Goal: Check status: Check status

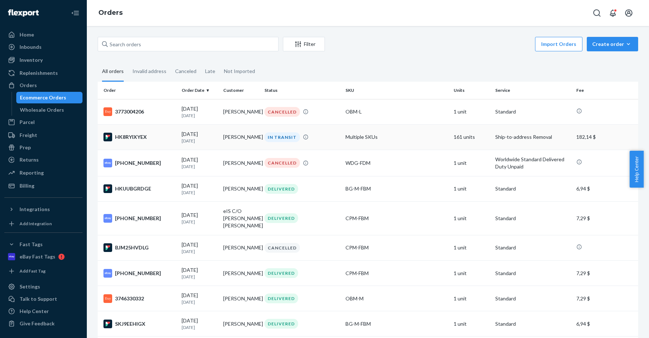
click at [271, 134] on div "IN TRANSIT" at bounding box center [281, 137] width 35 height 10
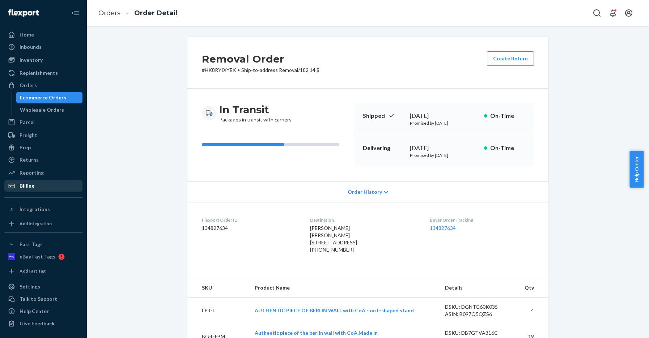
click at [29, 186] on div "Billing" at bounding box center [27, 185] width 15 height 7
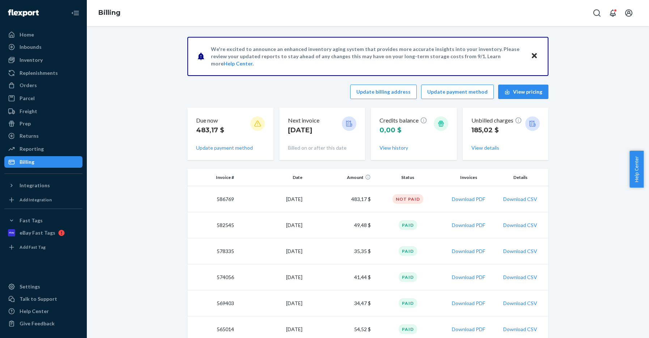
click at [534, 52] on icon "Close" at bounding box center [534, 55] width 5 height 9
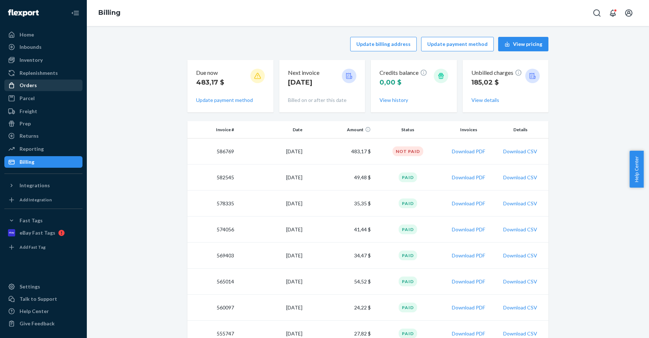
click at [30, 84] on div "Orders" at bounding box center [28, 85] width 17 height 7
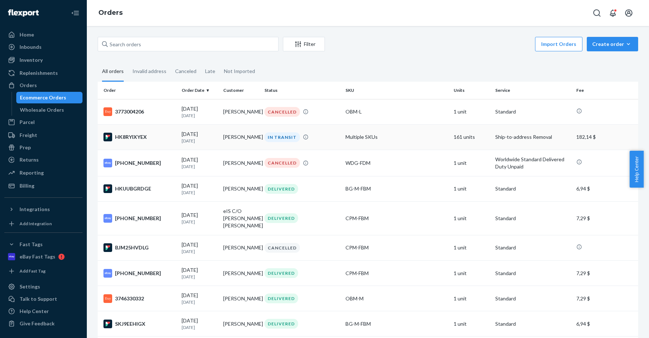
click at [281, 137] on div "IN TRANSIT" at bounding box center [281, 137] width 35 height 10
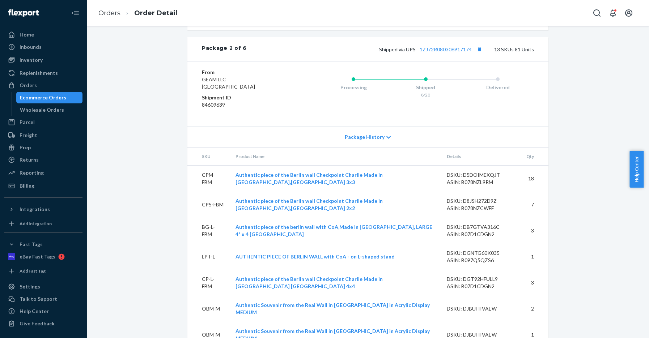
scroll to position [832, 0]
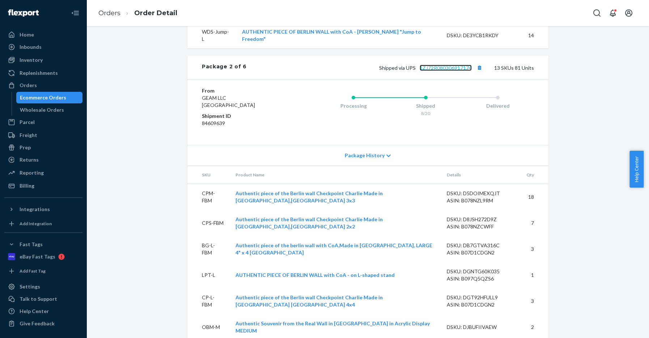
click at [453, 71] on link "1ZJ72R080306917174" at bounding box center [446, 68] width 52 height 6
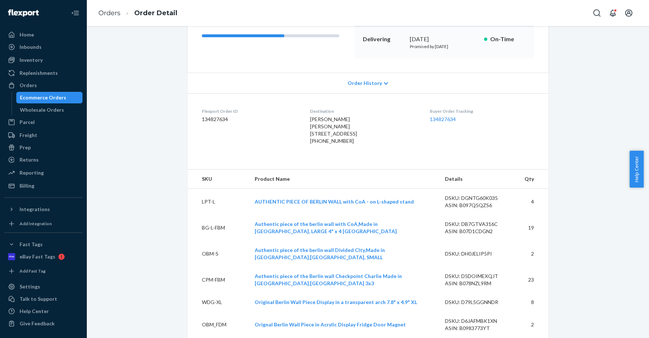
scroll to position [109, 0]
click at [446, 119] on link "134827634" at bounding box center [443, 119] width 26 height 6
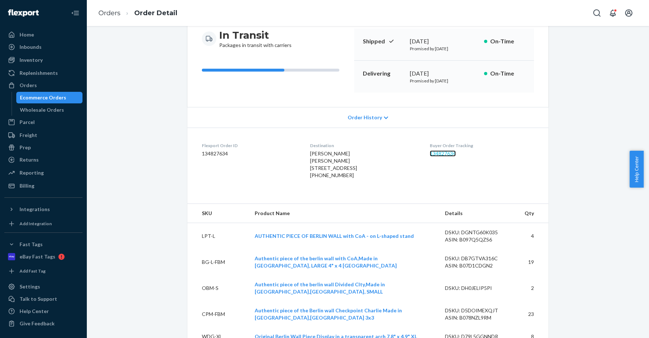
scroll to position [72, 0]
